Goal: Task Accomplishment & Management: Manage account settings

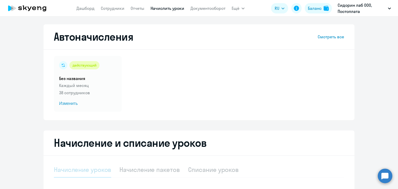
select select "10"
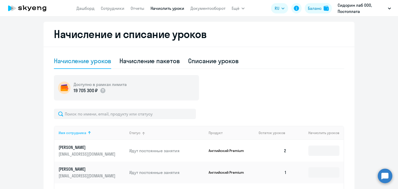
scroll to position [130, 0]
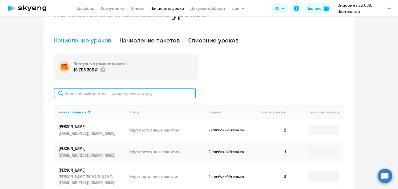
click at [101, 95] on input "text" at bounding box center [125, 93] width 142 height 10
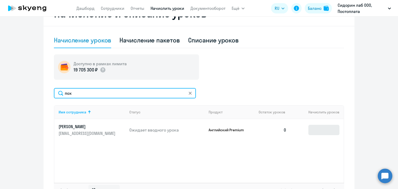
type input "пох"
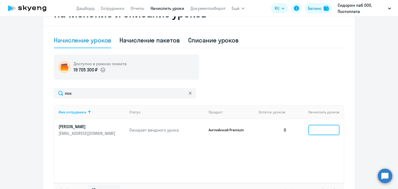
click at [331, 135] on input at bounding box center [323, 130] width 31 height 10
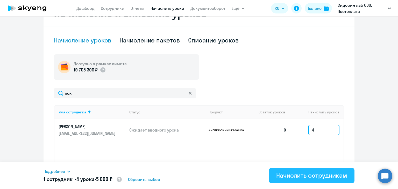
type input "4"
click at [302, 174] on div "Начислить сотрудникам" at bounding box center [311, 175] width 71 height 8
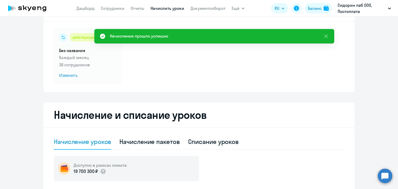
scroll to position [26, 0]
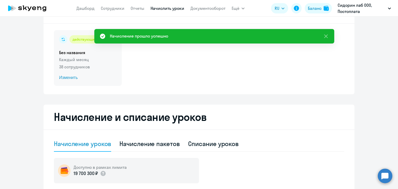
click at [70, 78] on span "Изменить" at bounding box center [88, 78] width 58 height 6
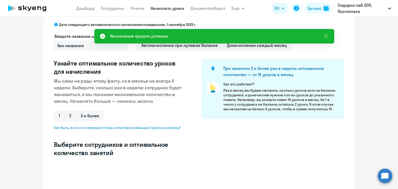
select select "10"
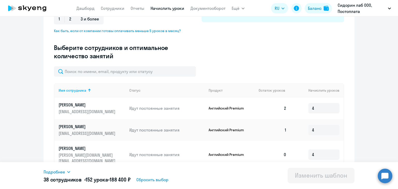
scroll to position [130, 0]
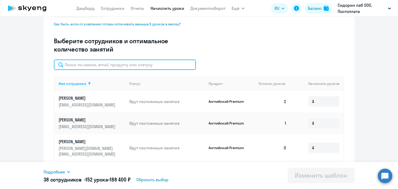
click at [85, 67] on input "text" at bounding box center [125, 65] width 142 height 10
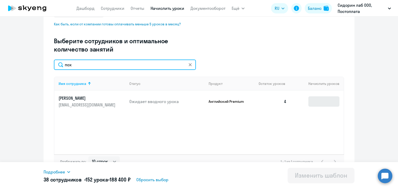
type input "пох"
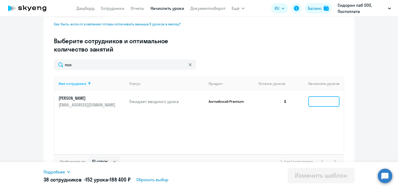
click at [317, 101] on input at bounding box center [323, 101] width 31 height 10
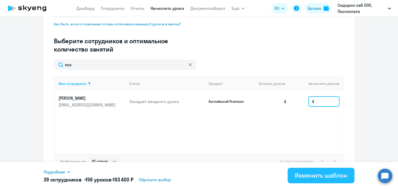
type input "4"
click at [305, 175] on div "Изменить шаблон" at bounding box center [321, 175] width 52 height 8
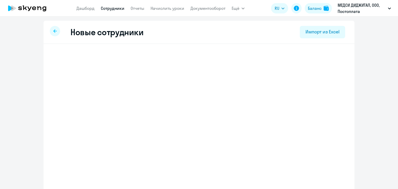
select select "english_adult_not_native_speaker"
select select "3"
